Goal: Task Accomplishment & Management: Manage account settings

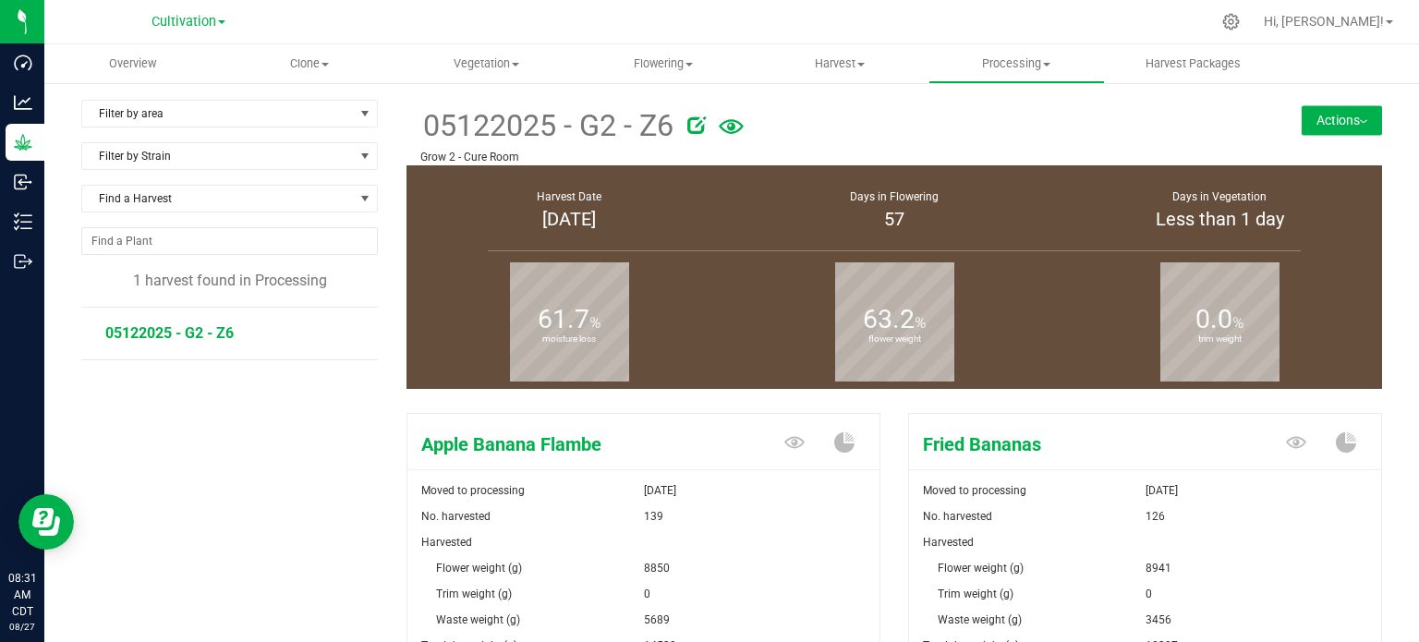
scroll to position [754, 0]
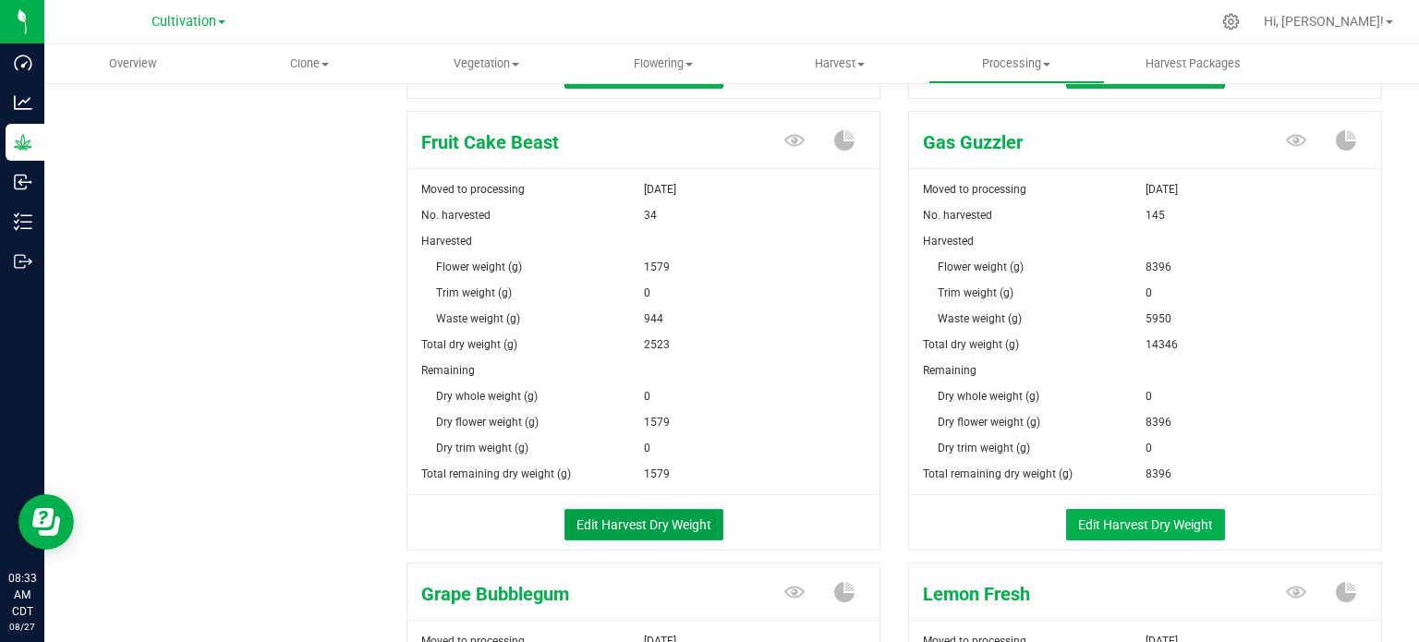
click at [620, 522] on button "Edit Harvest Dry Weight" at bounding box center [644, 524] width 159 height 31
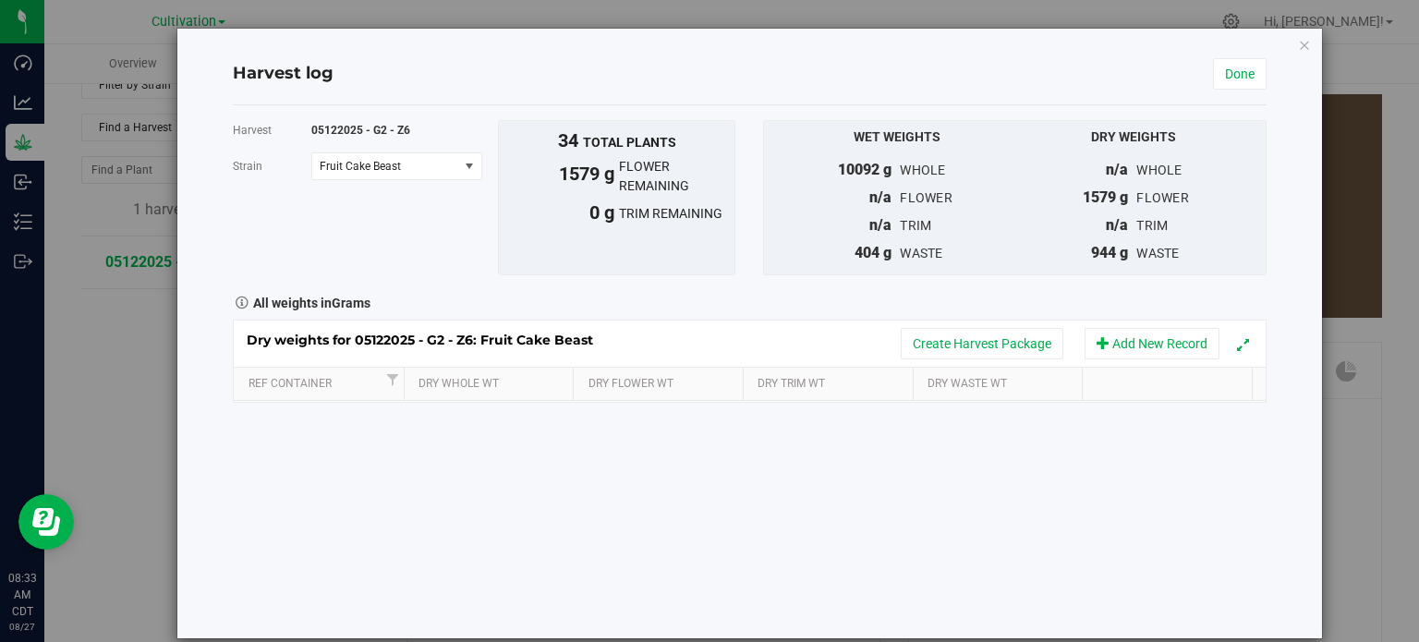
scroll to position [754, 0]
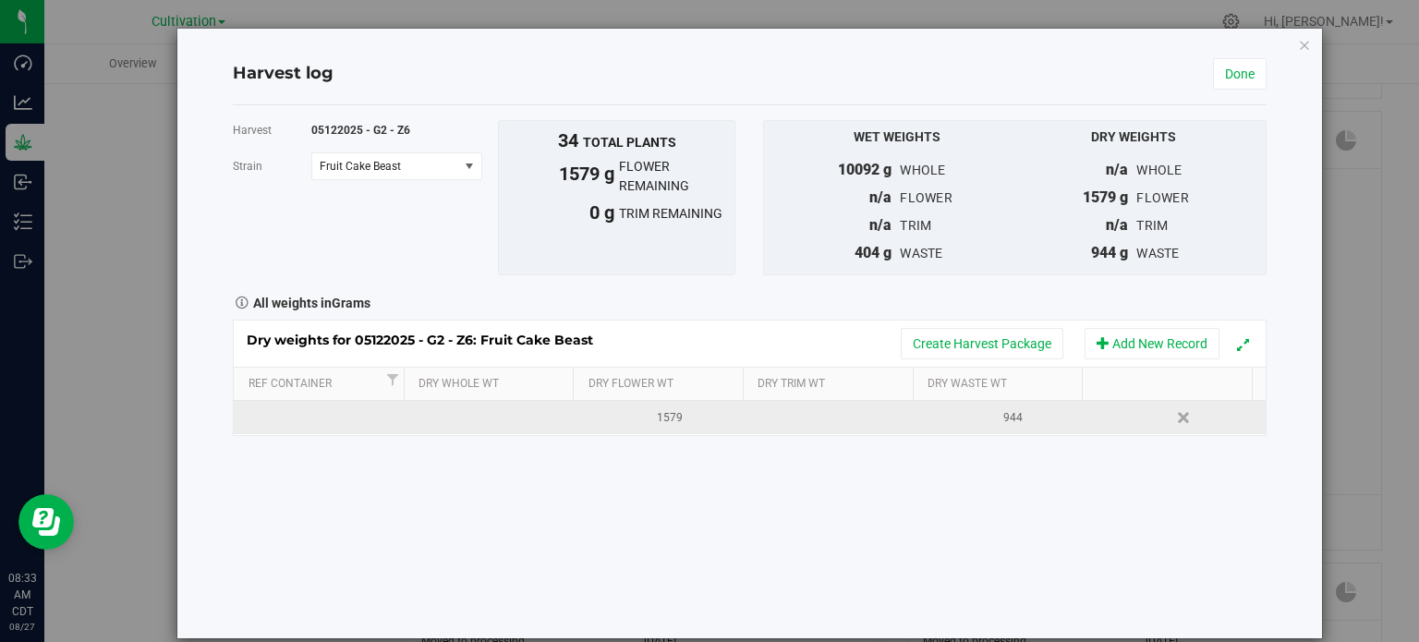
click at [654, 420] on div "1579" at bounding box center [669, 418] width 158 height 18
click at [623, 419] on span "1579.0000 g 1579" at bounding box center [668, 418] width 152 height 28
click at [621, 418] on input "1579" at bounding box center [668, 418] width 151 height 26
drag, startPoint x: 632, startPoint y: 417, endPoint x: 547, endPoint y: 417, distance: 85.0
click at [552, 417] on tr "1579.0000 g 1579 944 [GEOGRAPHIC_DATA]" at bounding box center [750, 417] width 1032 height 33
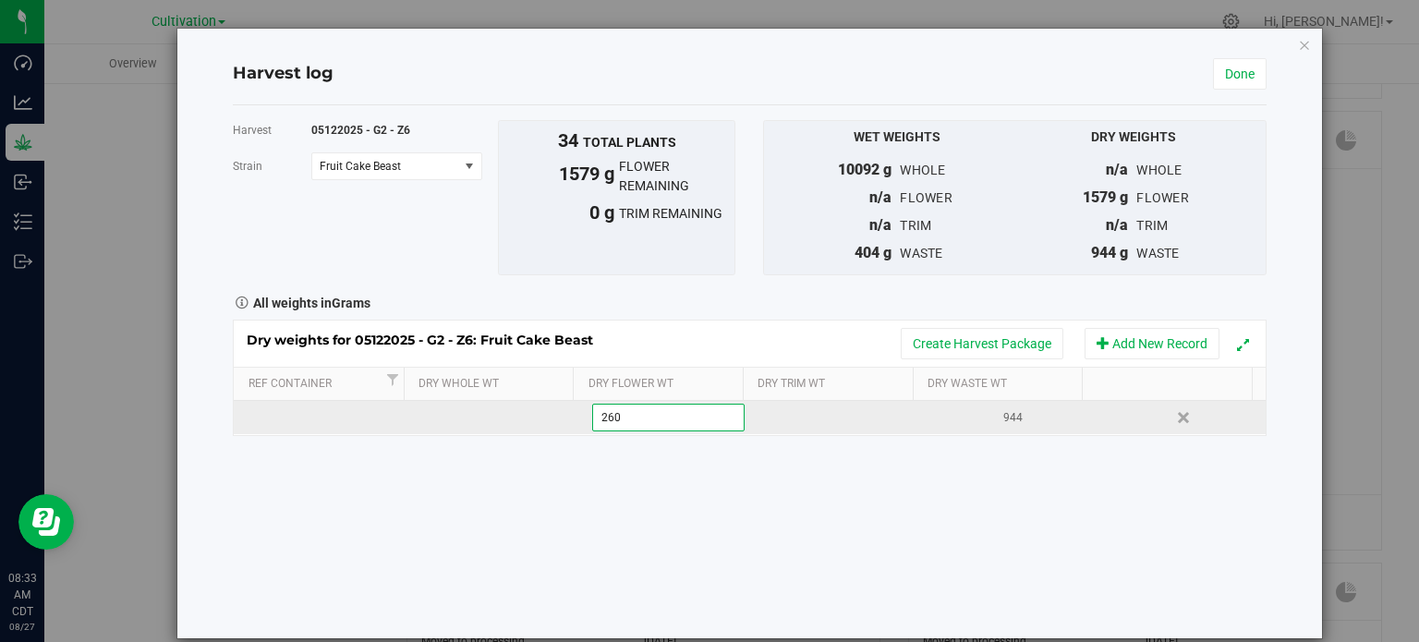
type input "2603"
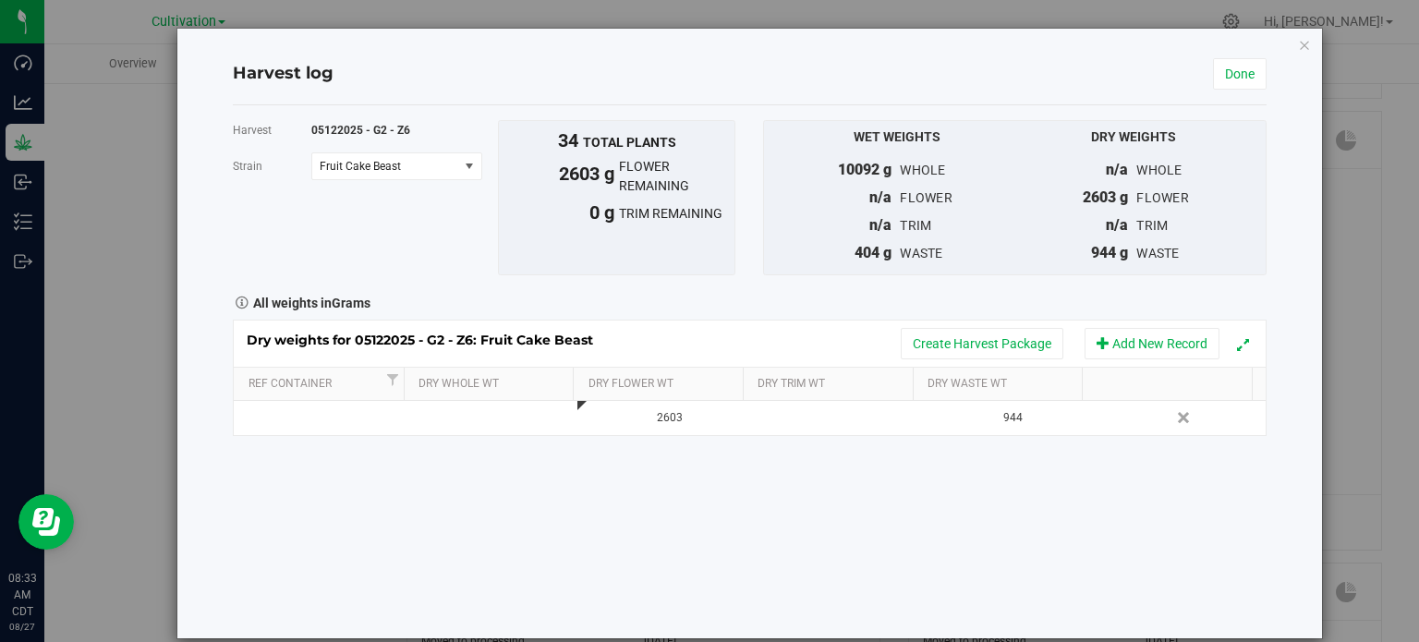
click at [971, 502] on div "Harvest 05122025 - G2 - Z6 [GEOGRAPHIC_DATA] Fruit Cake Beast Select strain App…" at bounding box center [750, 371] width 1034 height 533
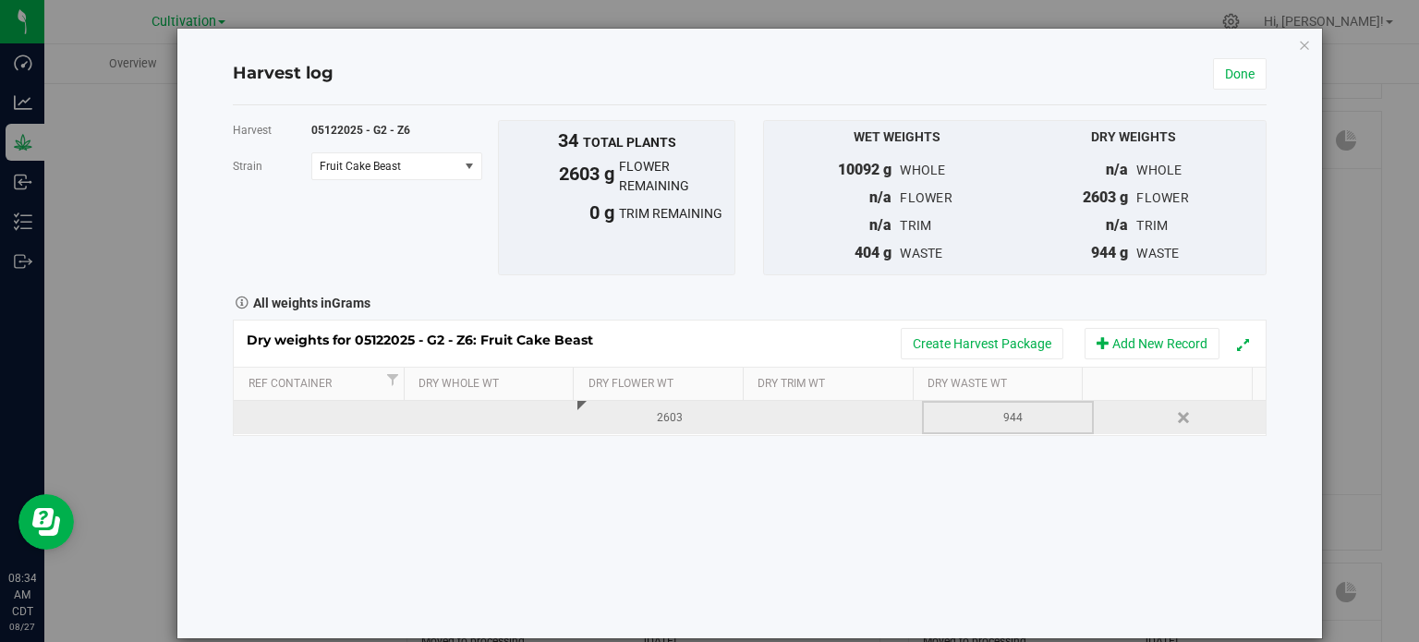
click at [989, 421] on div "944" at bounding box center [1014, 418] width 158 height 18
type input "9"
type input "1376"
click at [1237, 76] on link "Done" at bounding box center [1240, 73] width 54 height 31
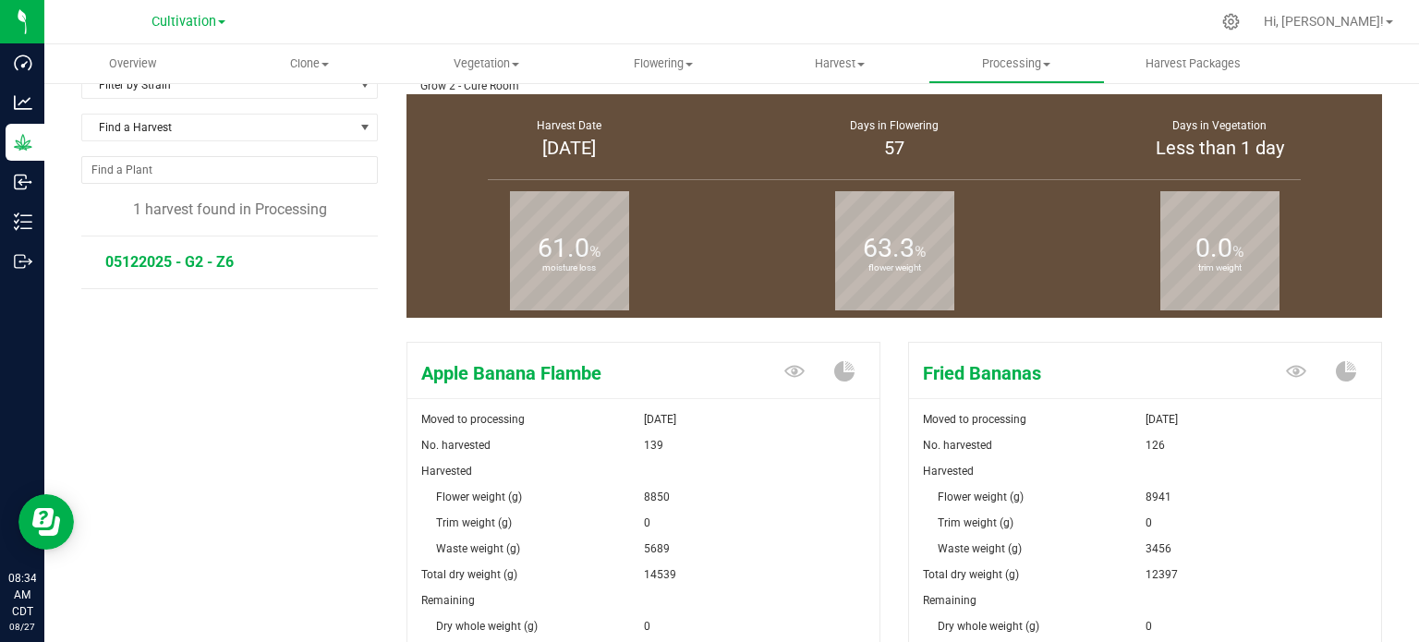
scroll to position [754, 0]
